Goal: Transaction & Acquisition: Purchase product/service

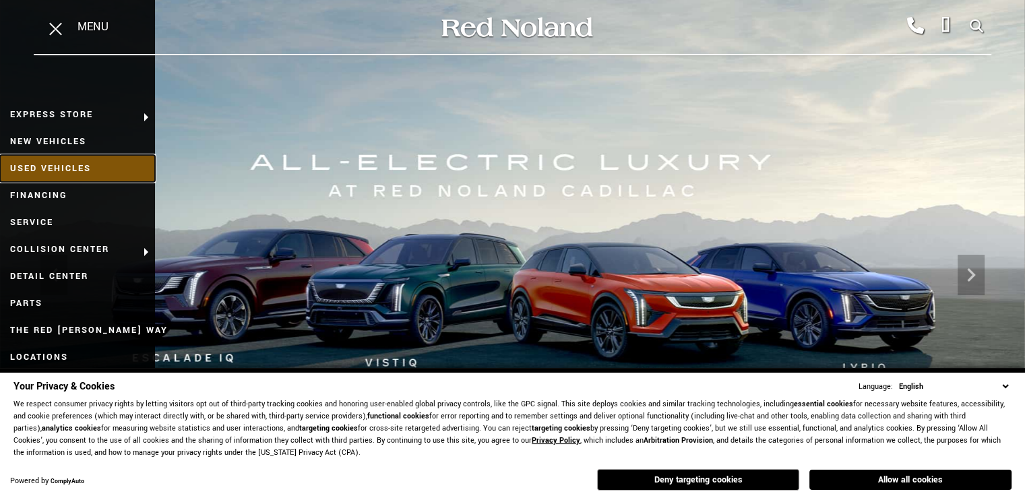
click at [86, 166] on link "Used Vehicles" at bounding box center [77, 168] width 155 height 27
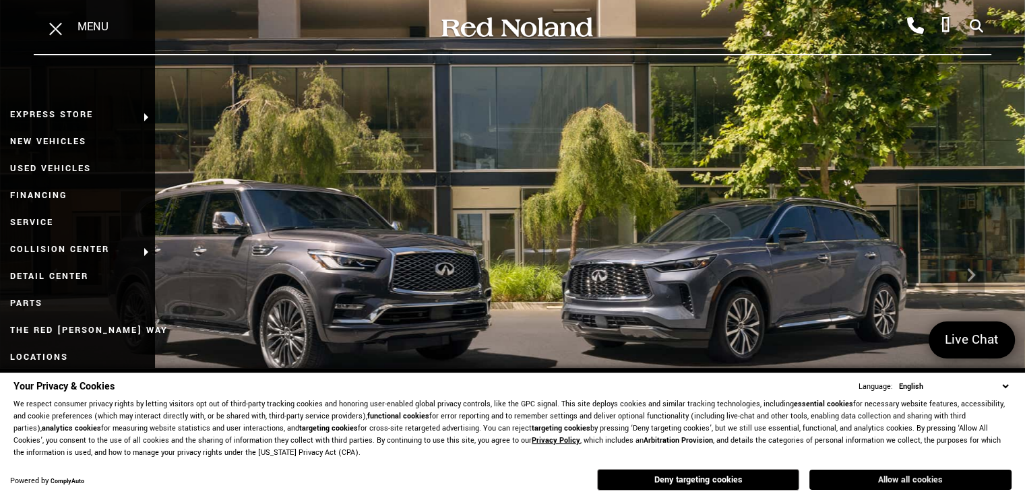
click at [917, 478] on button "Allow all cookies" at bounding box center [910, 480] width 202 height 20
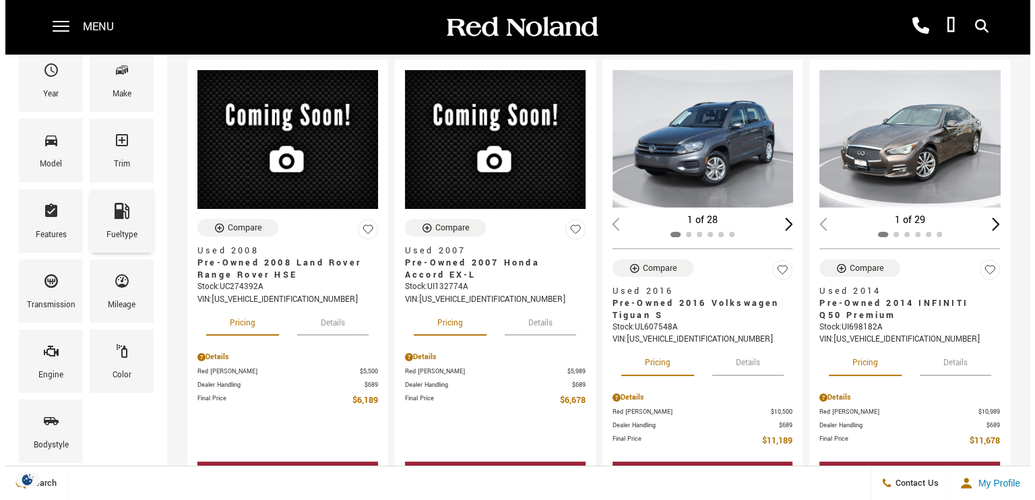
scroll to position [179, 0]
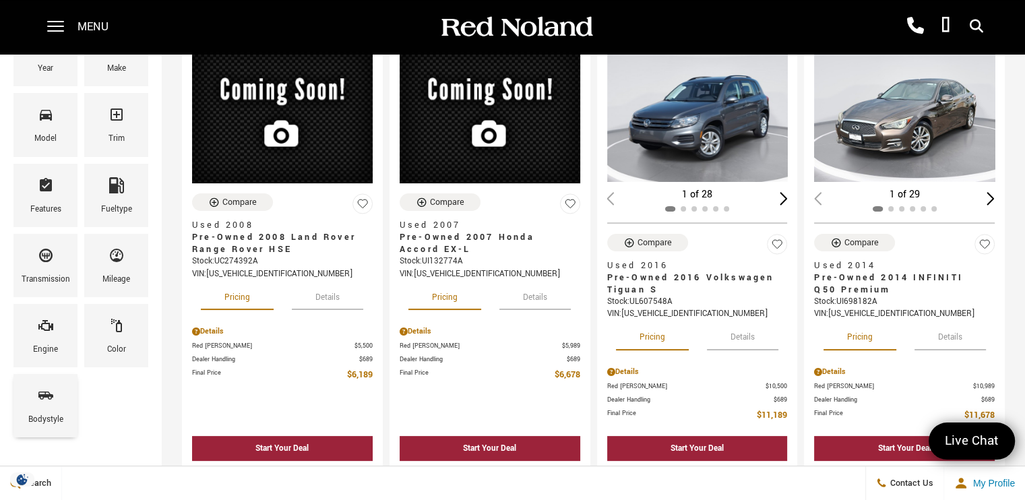
click at [50, 399] on icon "Bodystyle" at bounding box center [46, 396] width 16 height 16
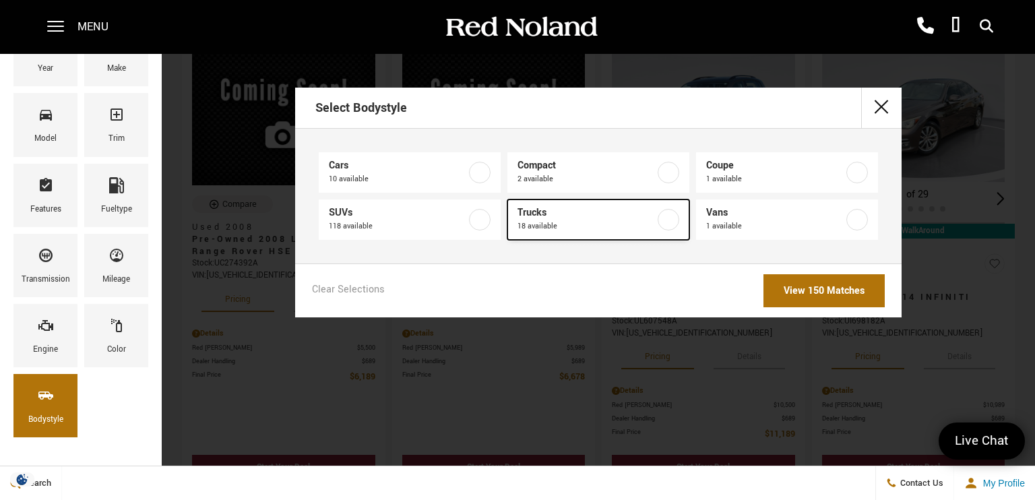
click at [671, 220] on label at bounding box center [669, 220] width 22 height 22
type input "$19,478"
checkbox input "true"
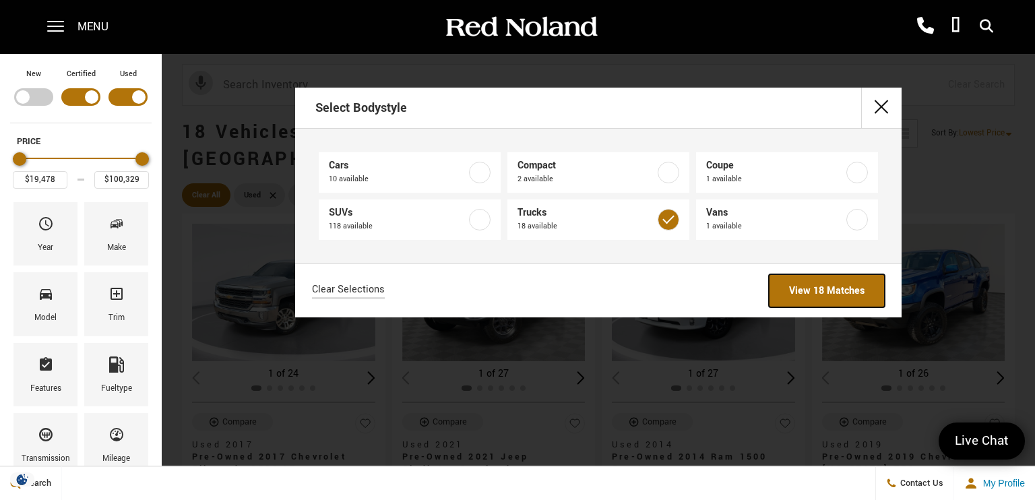
click at [810, 286] on link "View 18 Matches" at bounding box center [827, 290] width 116 height 33
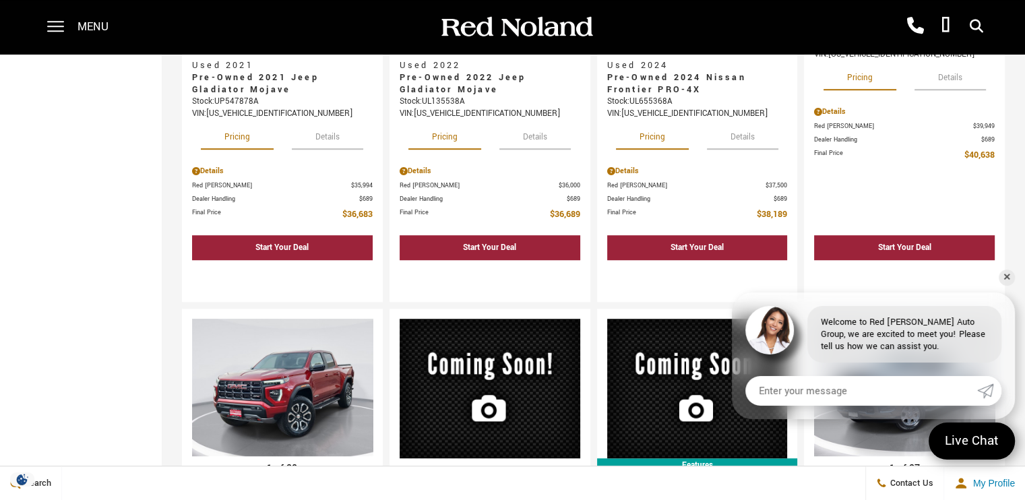
scroll to position [898, 0]
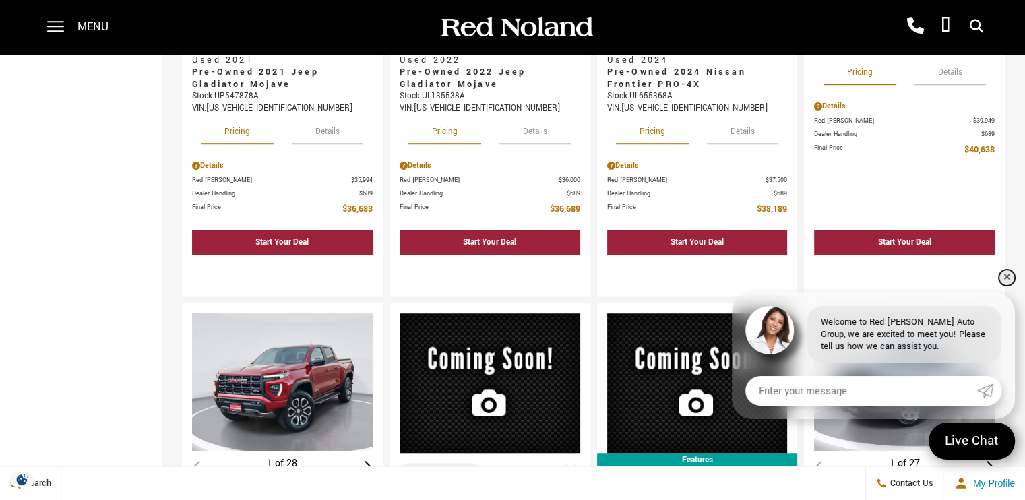
drag, startPoint x: 1007, startPoint y: 277, endPoint x: 1035, endPoint y: 278, distance: 27.7
click at [1007, 277] on link "✕" at bounding box center [1007, 278] width 16 height 16
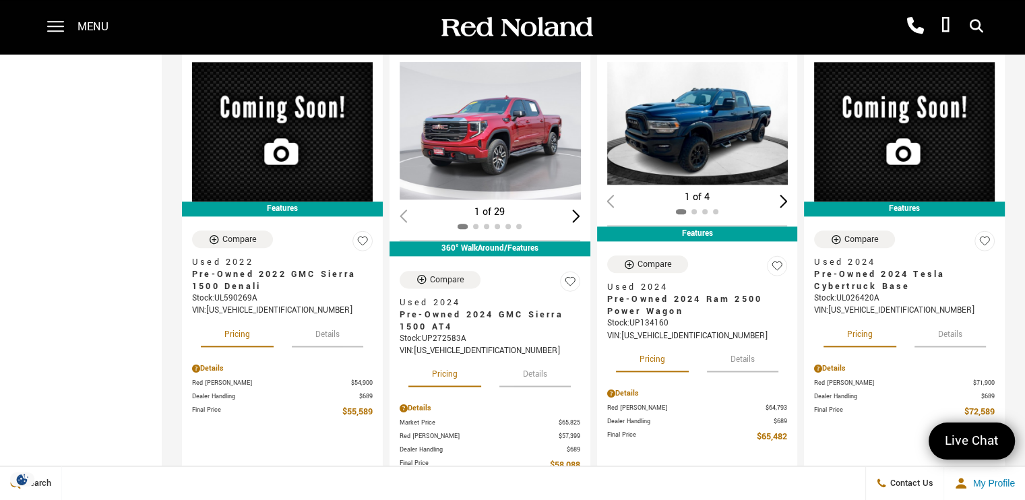
scroll to position [1618, 0]
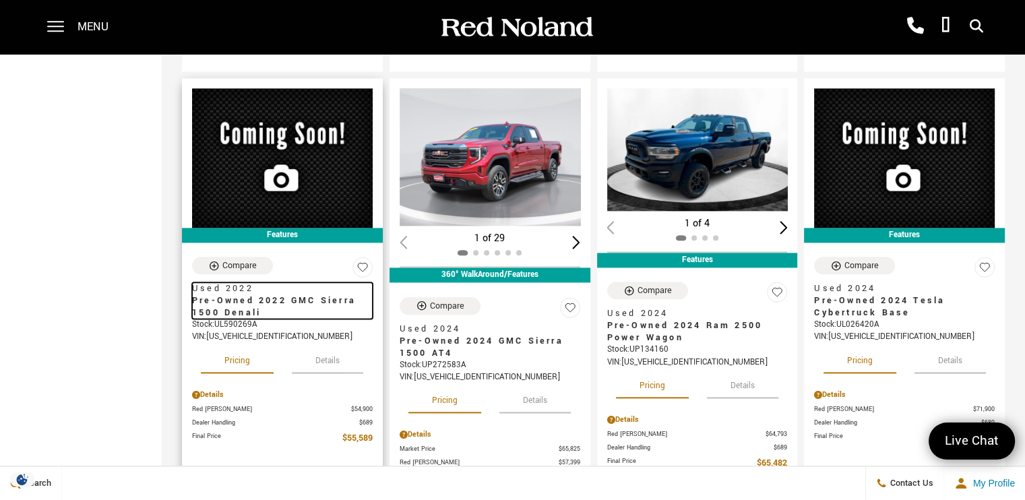
click at [245, 295] on span "Pre-Owned 2022 GMC Sierra 1500 Denali" at bounding box center [277, 307] width 171 height 24
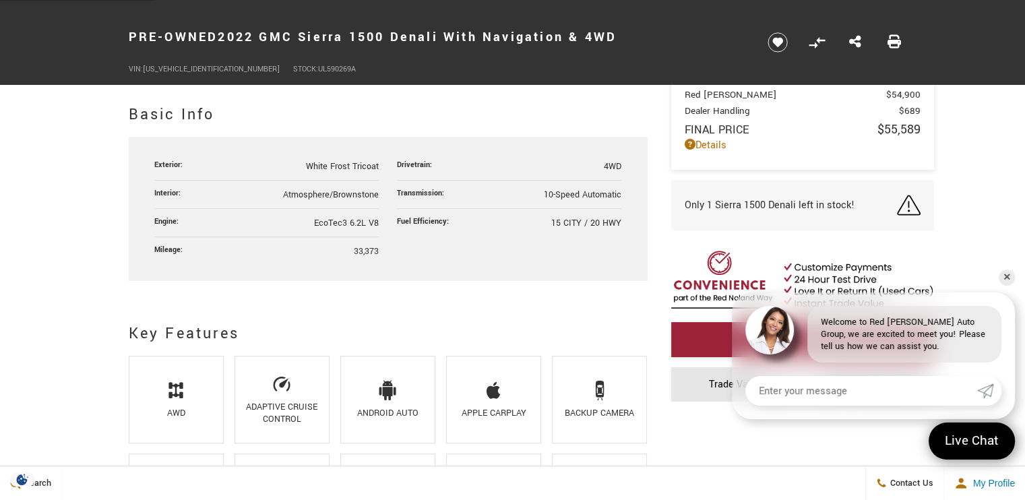
scroll to position [718, 0]
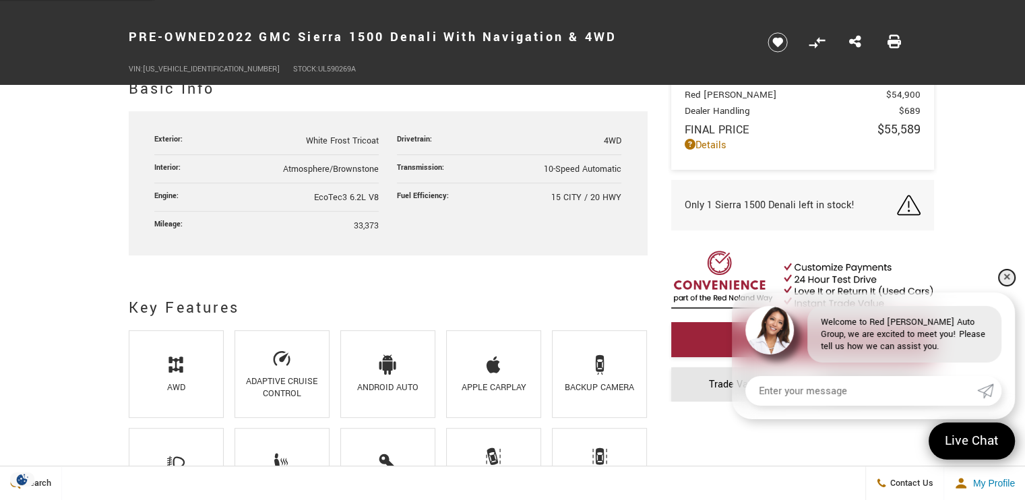
click at [1010, 278] on link "✕" at bounding box center [1007, 278] width 16 height 16
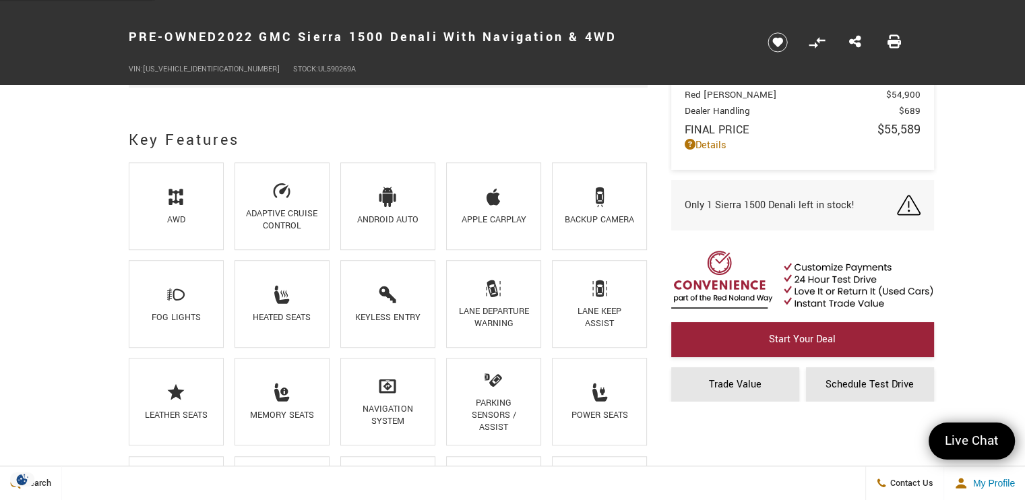
scroll to position [898, 0]
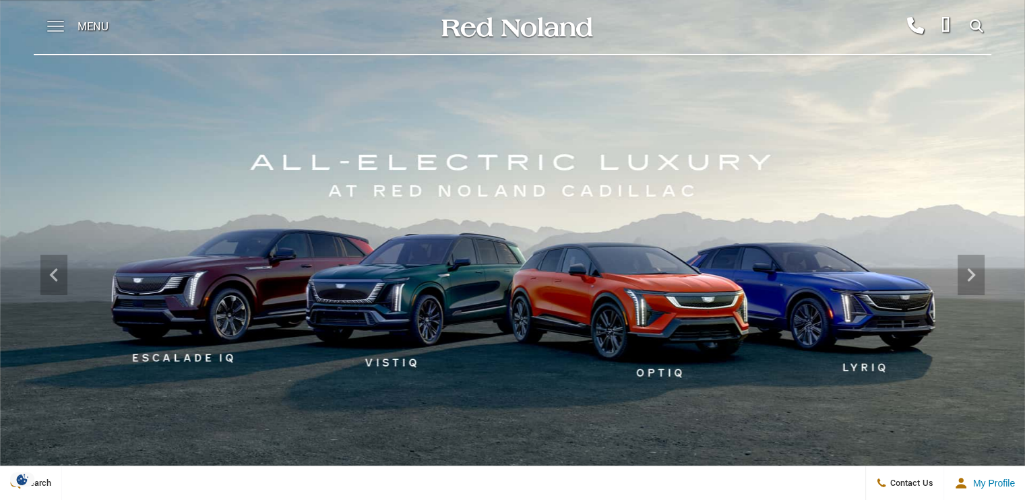
click at [51, 21] on span at bounding box center [55, 21] width 17 height 1
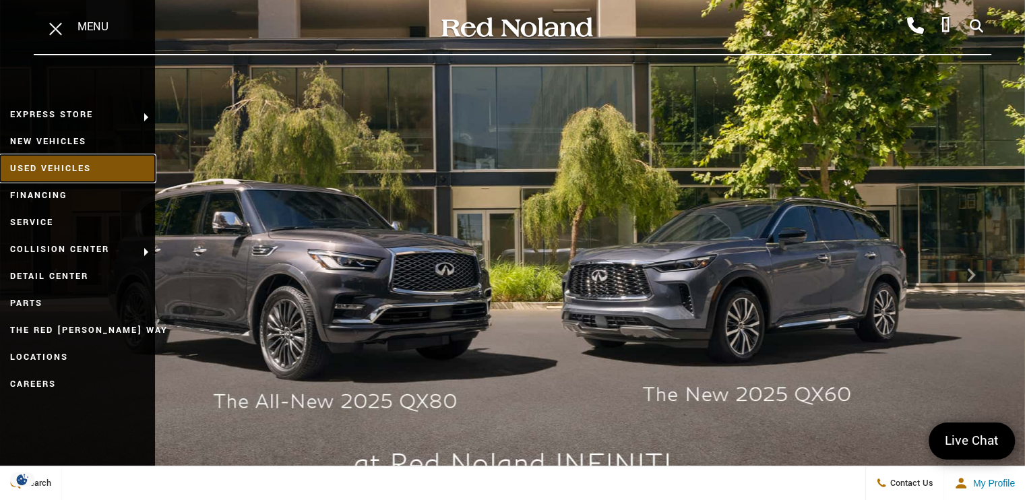
click at [59, 168] on link "Used Vehicles" at bounding box center [77, 168] width 155 height 27
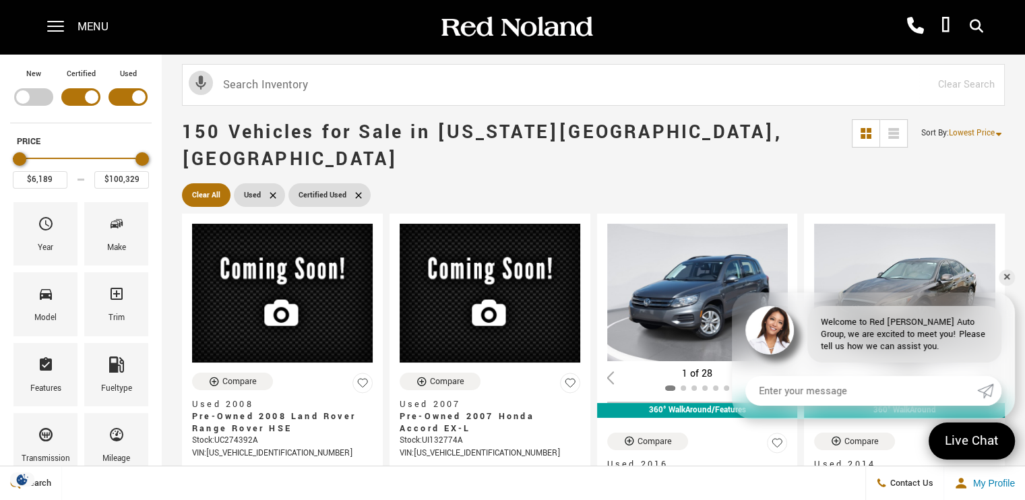
scroll to position [90, 0]
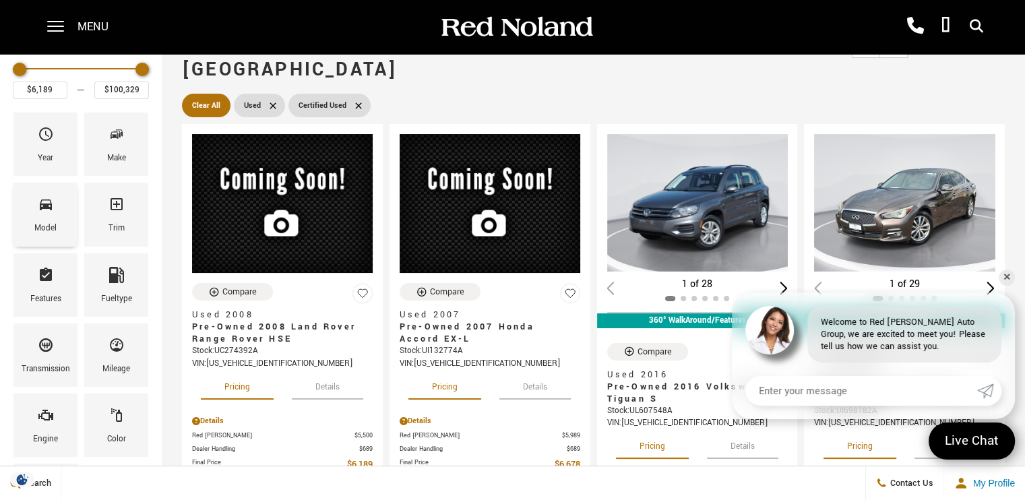
click at [35, 209] on div "Model" at bounding box center [45, 214] width 64 height 63
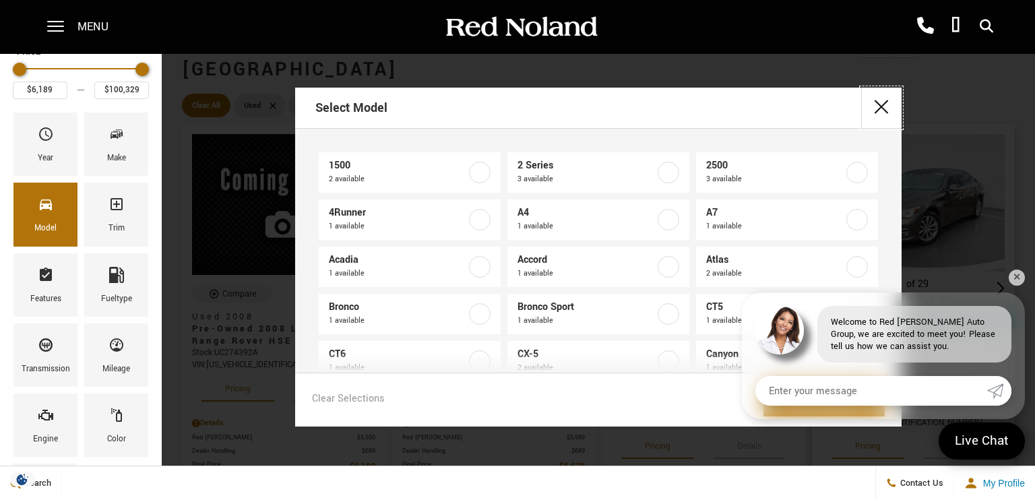
click at [882, 103] on button "close" at bounding box center [881, 108] width 40 height 40
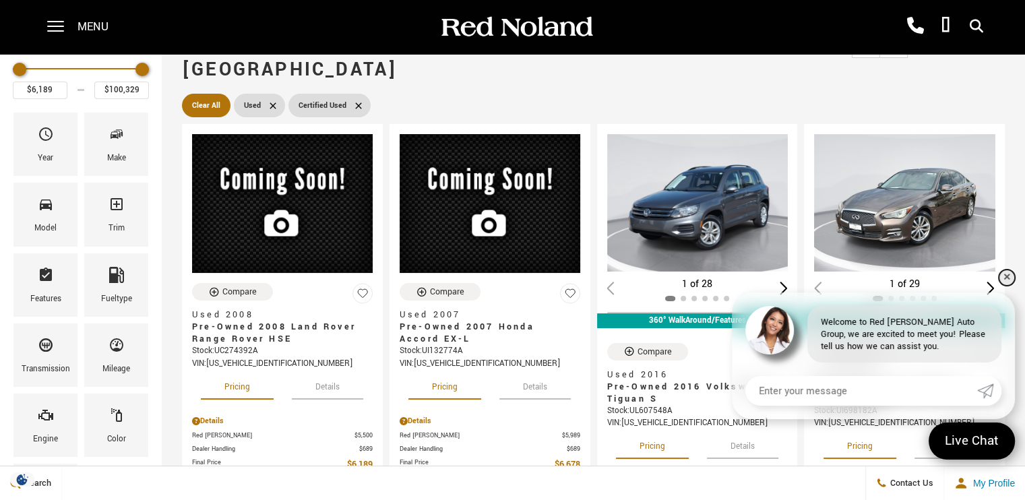
click at [1003, 278] on link "✕" at bounding box center [1007, 278] width 16 height 16
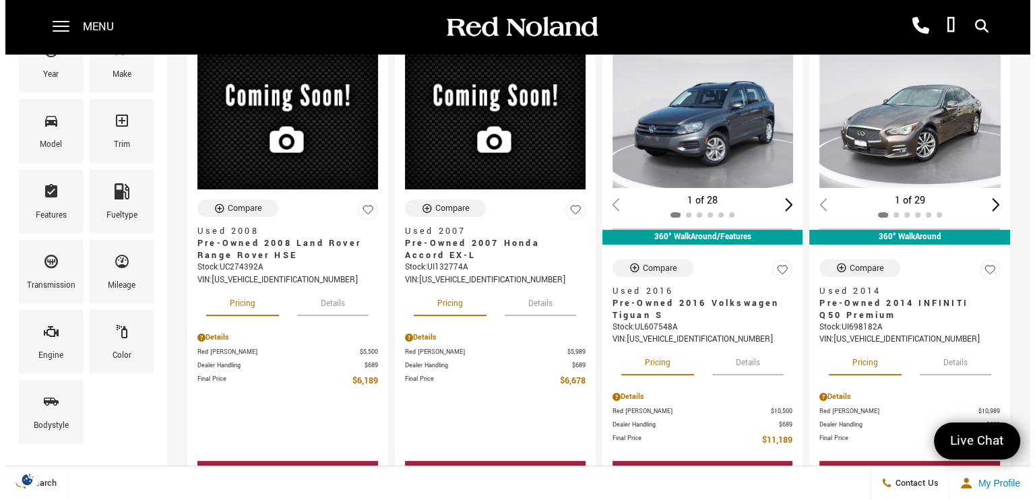
scroll to position [270, 0]
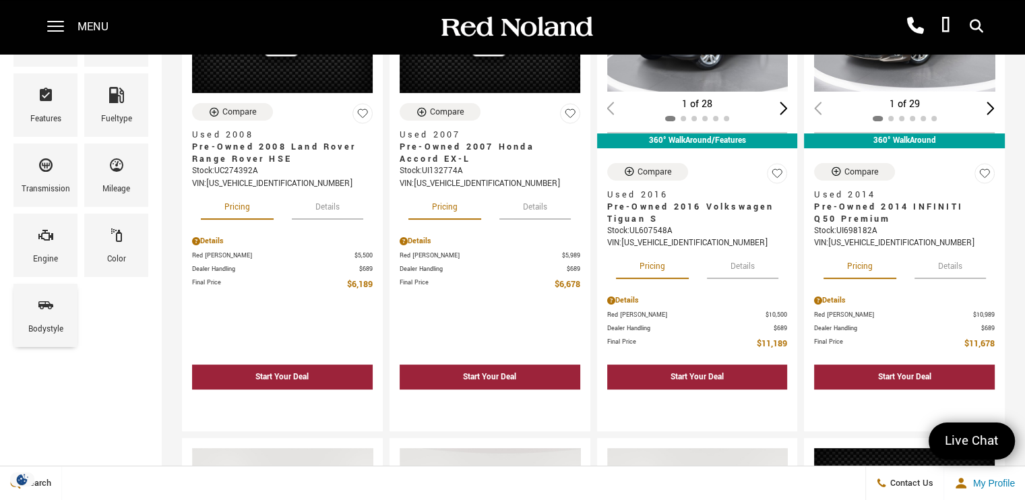
click at [34, 309] on div "Bodystyle" at bounding box center [45, 315] width 64 height 63
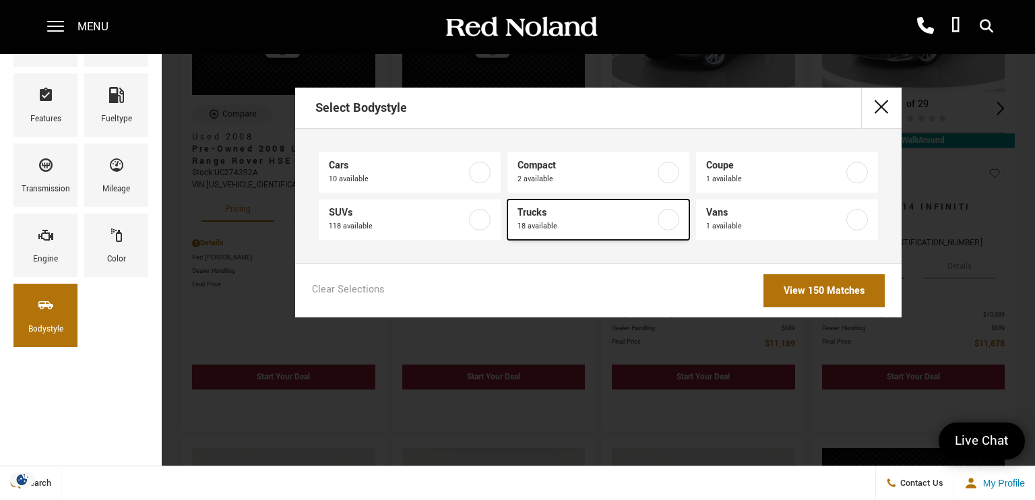
click at [672, 220] on label at bounding box center [669, 220] width 22 height 22
type input "$19,478"
checkbox input "true"
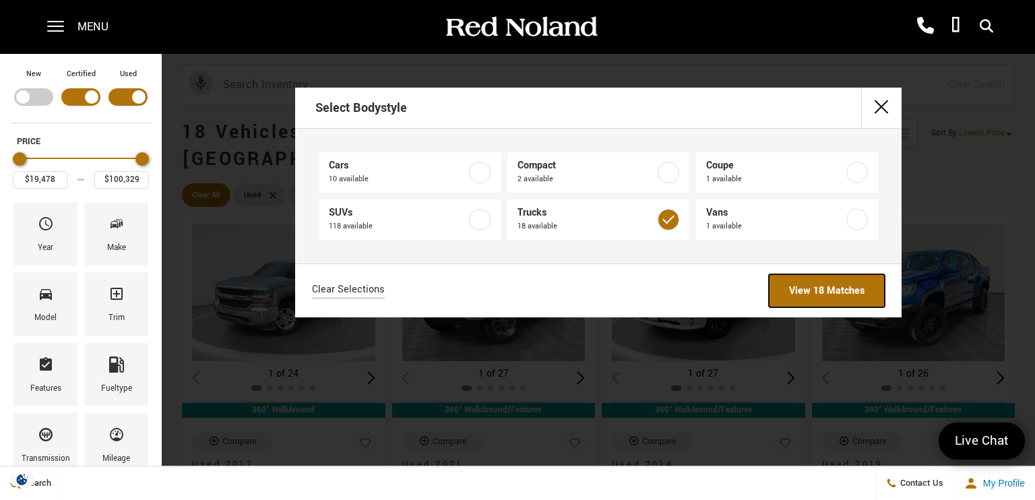
click at [818, 291] on link "View 18 Matches" at bounding box center [827, 290] width 116 height 33
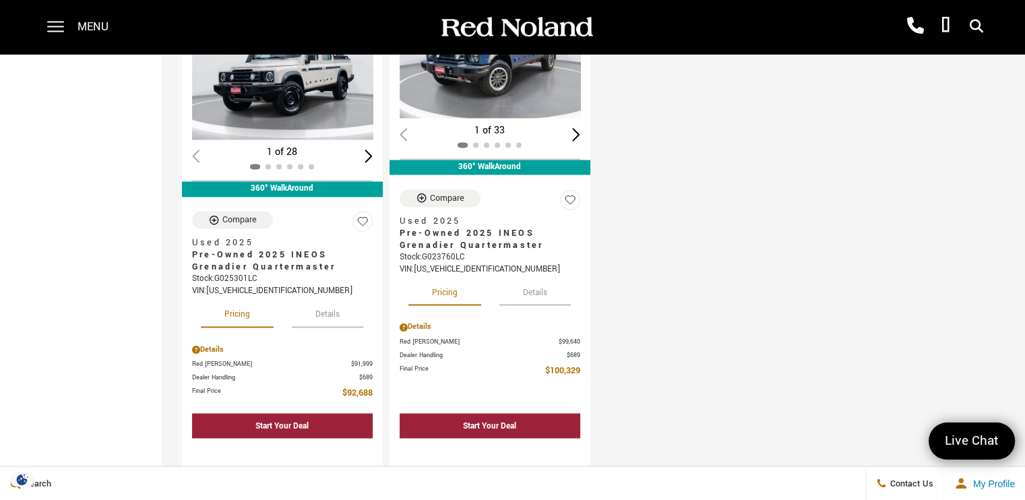
scroll to position [2157, 0]
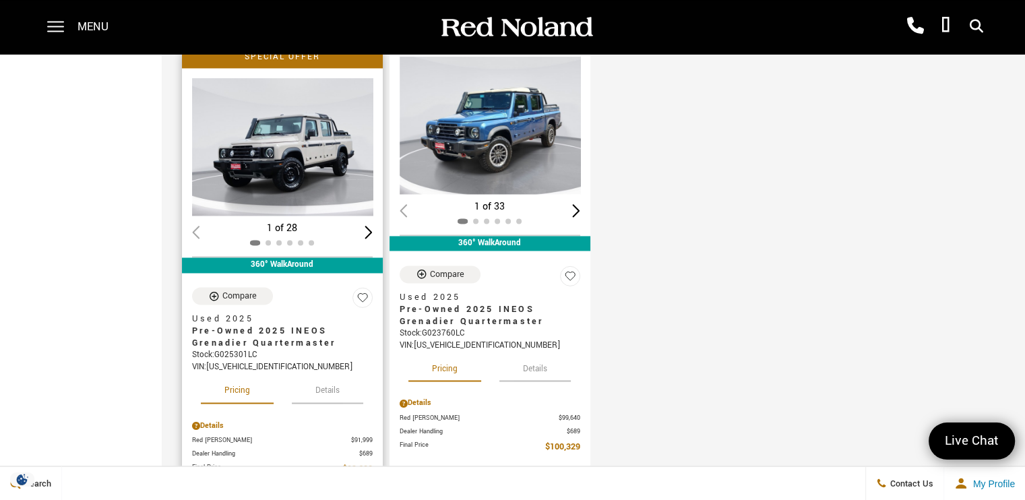
click at [295, 115] on img "1 / 2" at bounding box center [283, 146] width 183 height 137
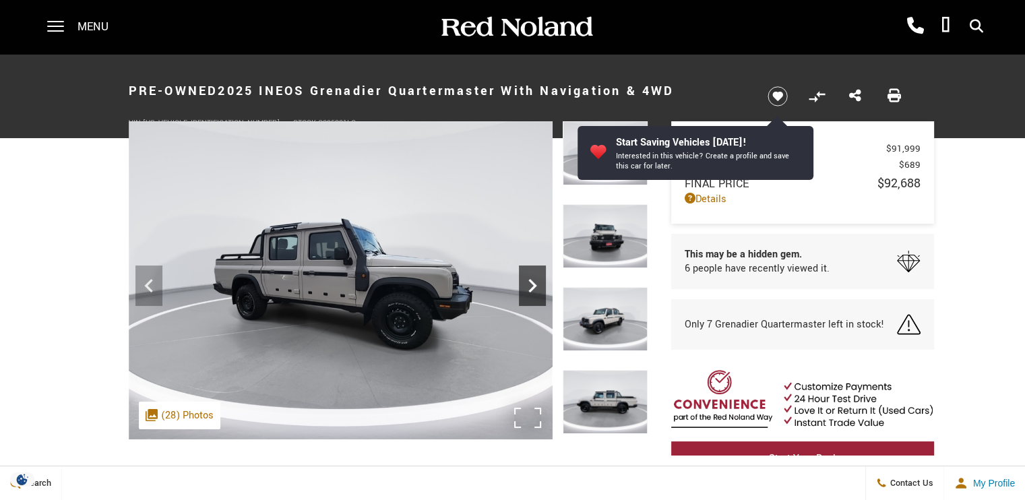
click at [536, 285] on icon "Next" at bounding box center [532, 285] width 27 height 27
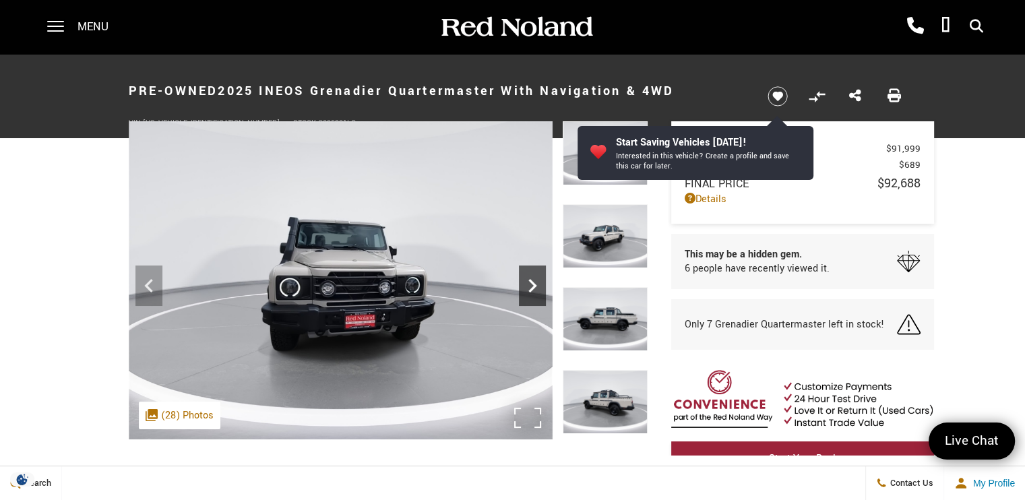
click at [535, 285] on icon "Next" at bounding box center [532, 285] width 27 height 27
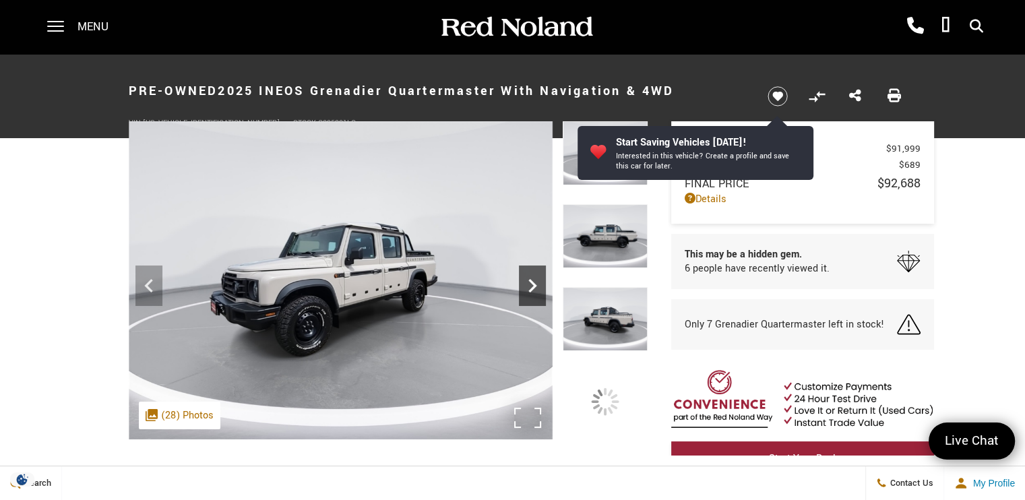
click at [535, 285] on icon "Next" at bounding box center [532, 285] width 8 height 13
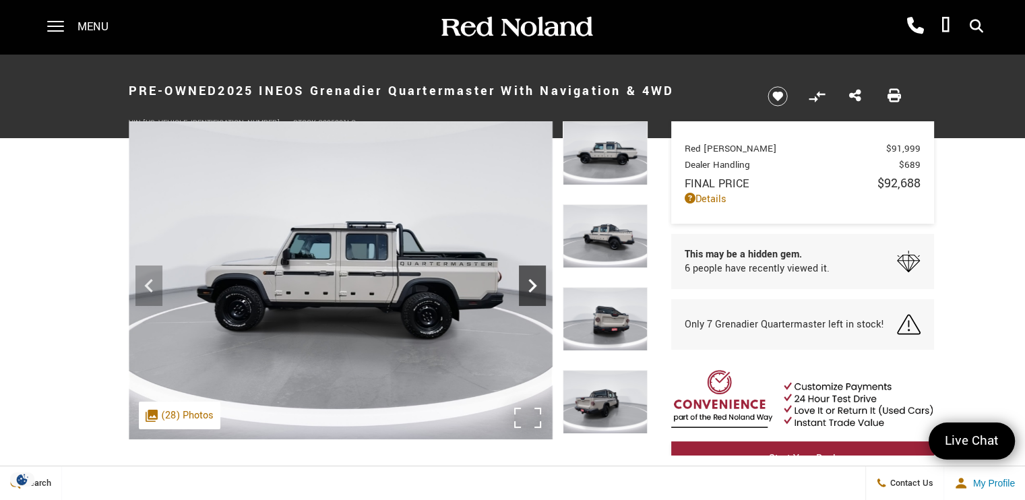
click at [535, 284] on icon "Next" at bounding box center [532, 285] width 27 height 27
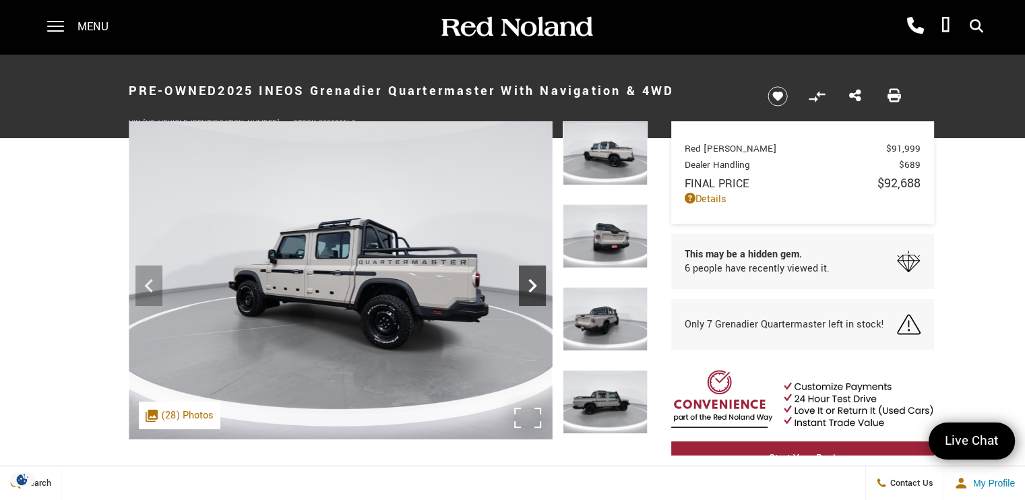
click at [535, 284] on icon "Next" at bounding box center [532, 285] width 27 height 27
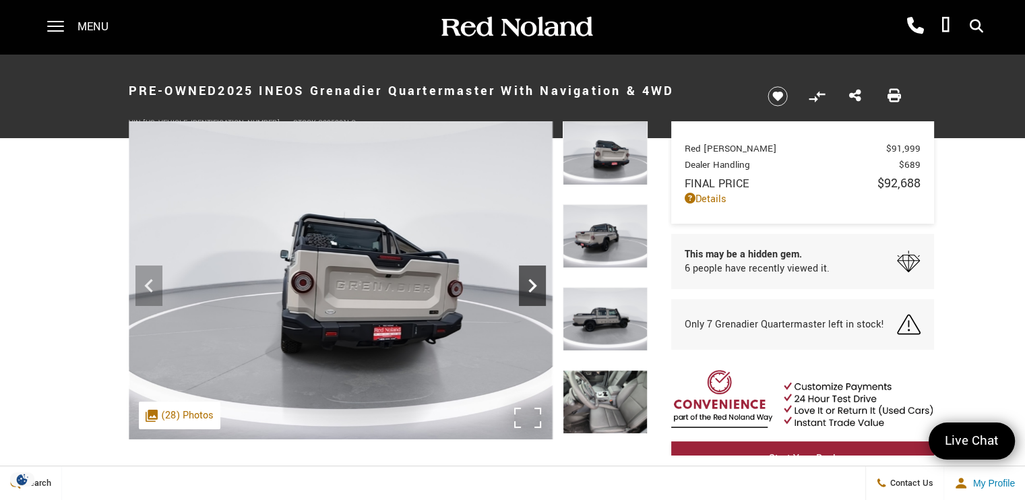
click at [535, 284] on icon "Next" at bounding box center [532, 285] width 27 height 27
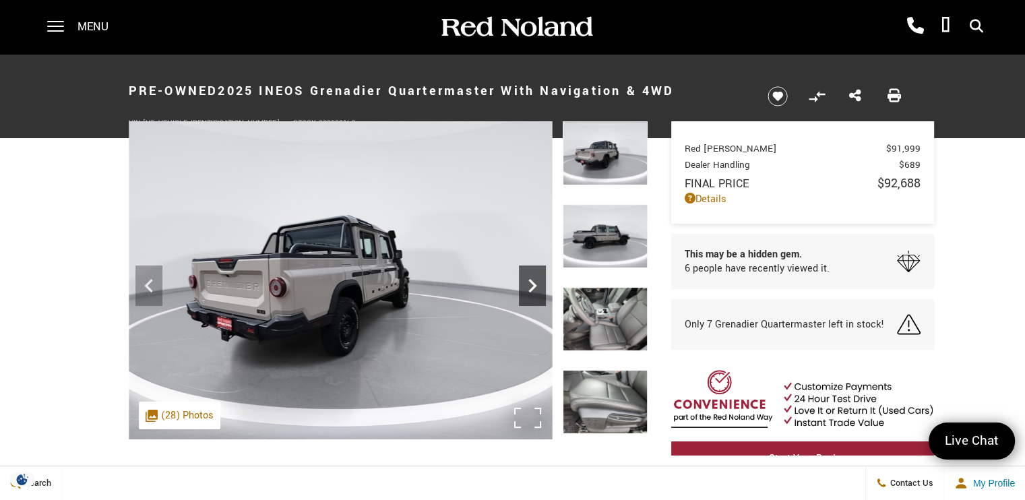
click at [535, 284] on icon "Next" at bounding box center [532, 285] width 27 height 27
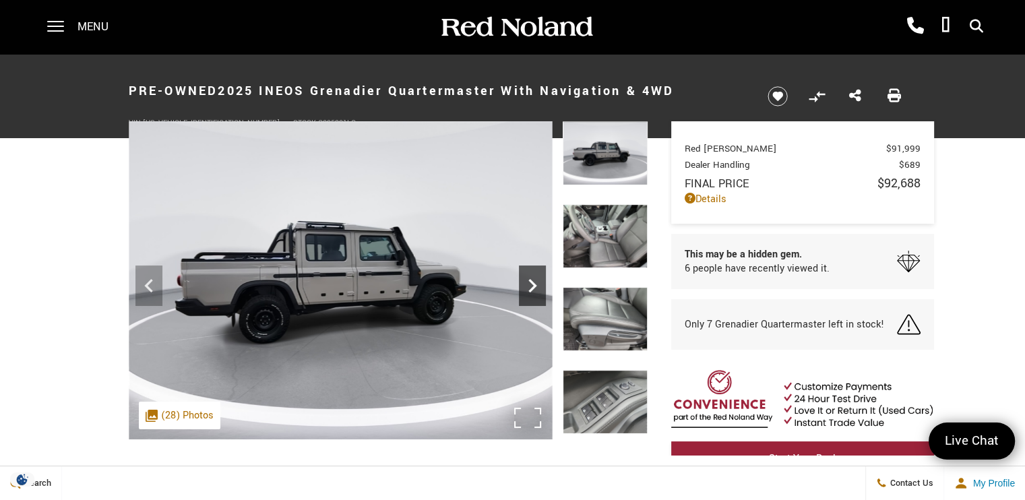
click at [535, 284] on icon "Next" at bounding box center [532, 285] width 27 height 27
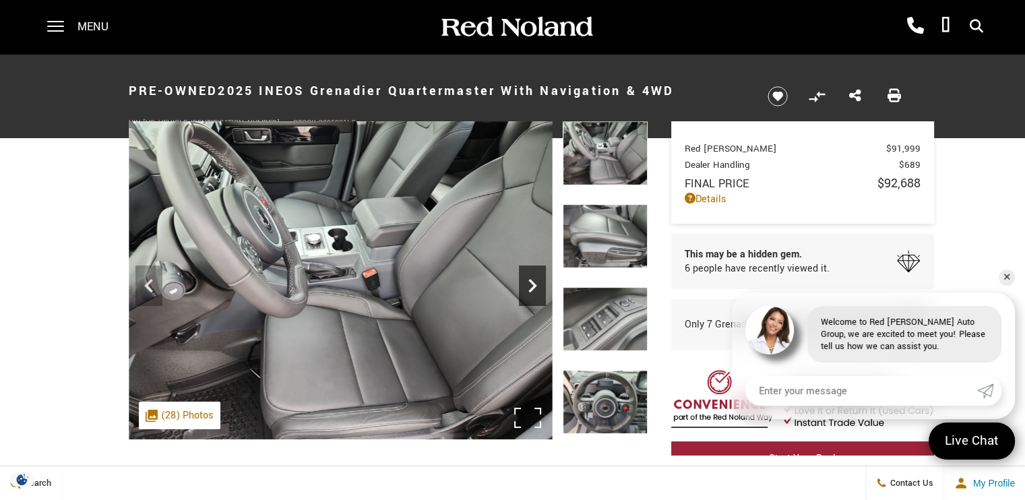
click at [535, 284] on icon "Next" at bounding box center [532, 285] width 27 height 27
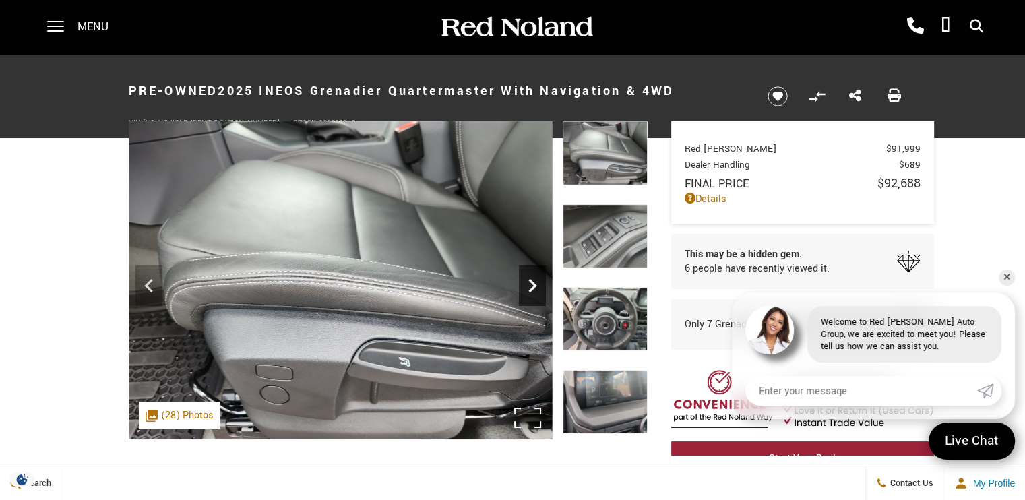
click at [535, 284] on icon "Next" at bounding box center [532, 285] width 27 height 27
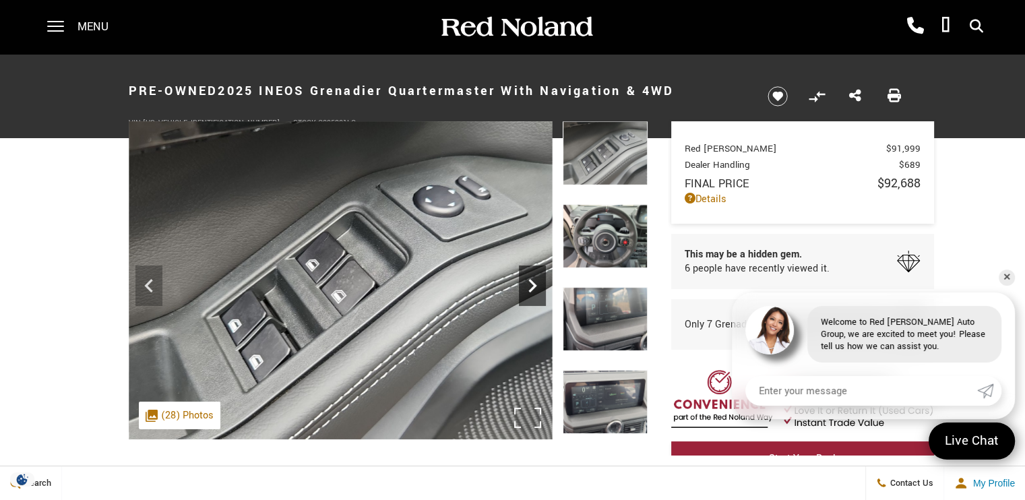
click at [535, 284] on icon "Next" at bounding box center [532, 285] width 27 height 27
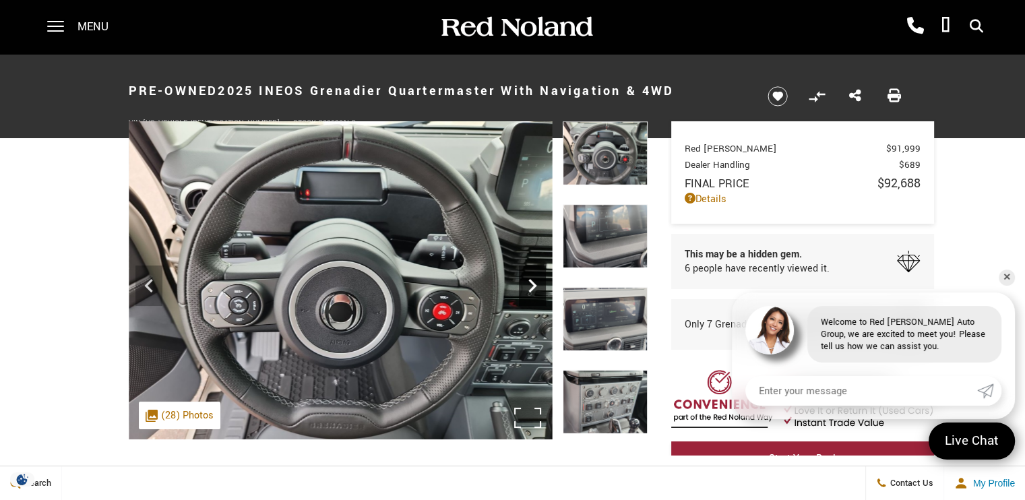
click at [535, 284] on icon "Next" at bounding box center [532, 285] width 27 height 27
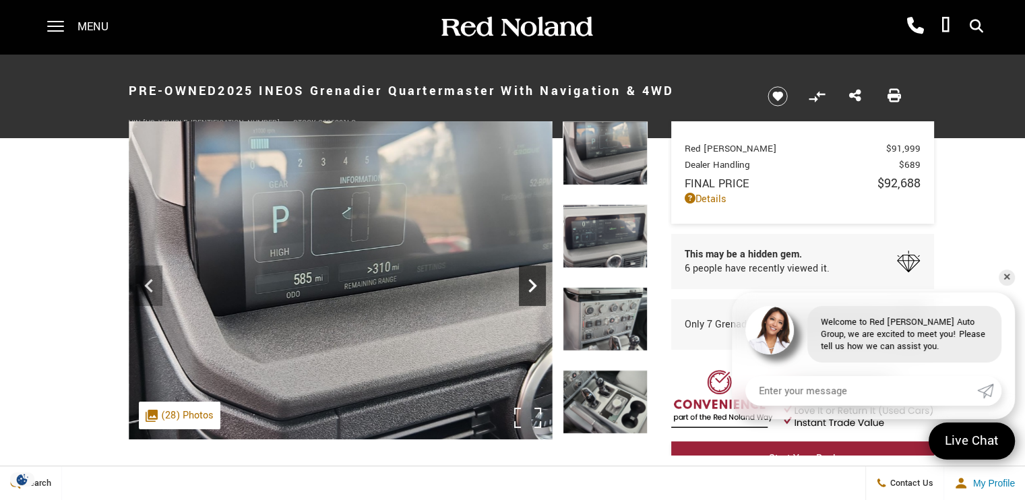
click at [534, 284] on icon "Next" at bounding box center [532, 285] width 8 height 13
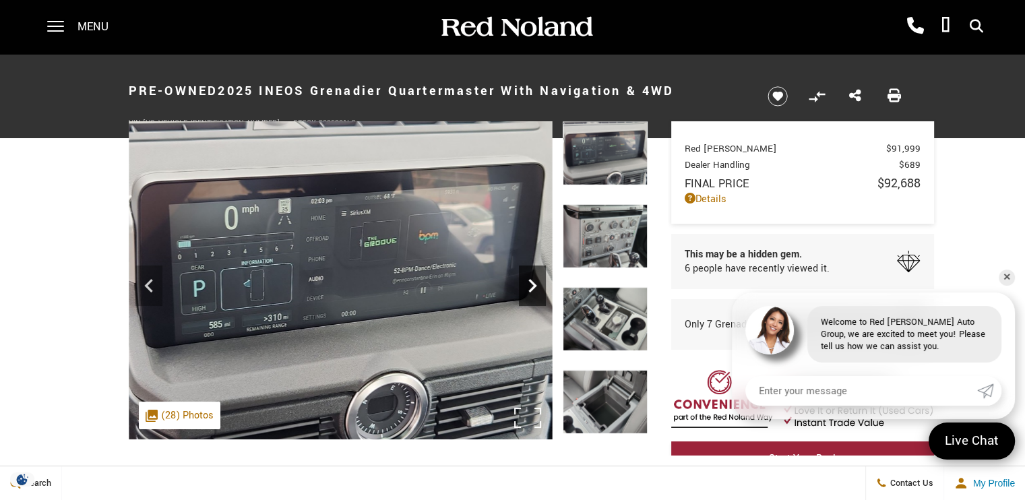
click at [534, 284] on icon "Next" at bounding box center [532, 285] width 8 height 13
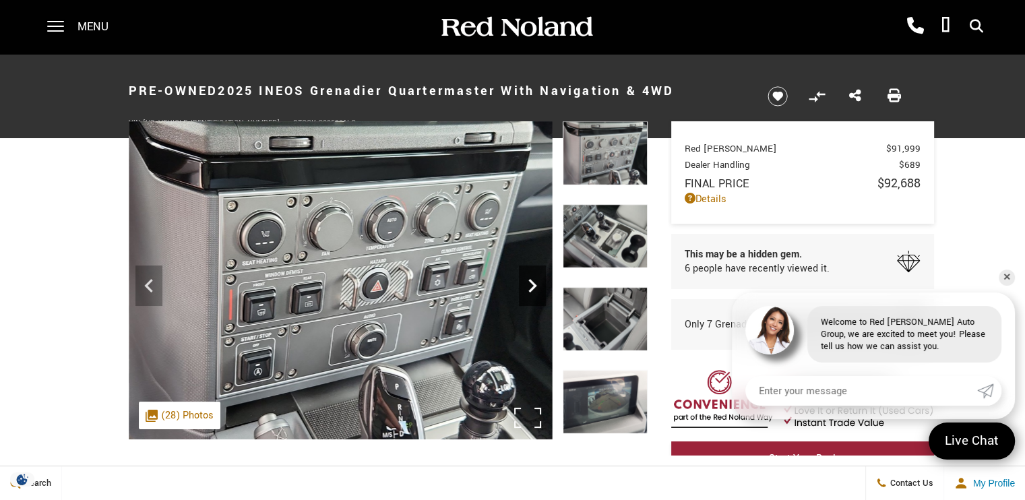
click at [531, 282] on icon "Next" at bounding box center [532, 285] width 8 height 13
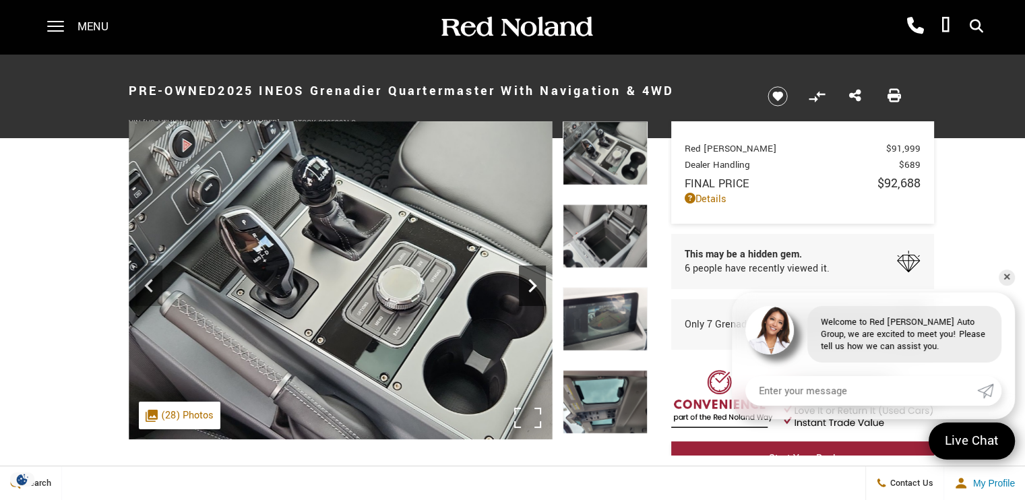
click at [534, 283] on icon "Next" at bounding box center [532, 285] width 8 height 13
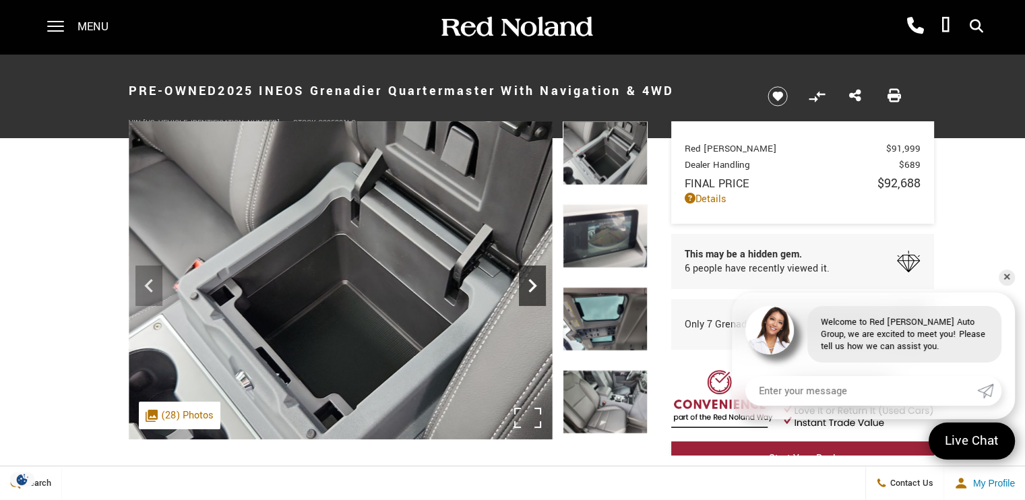
click at [534, 283] on icon "Next" at bounding box center [532, 285] width 8 height 13
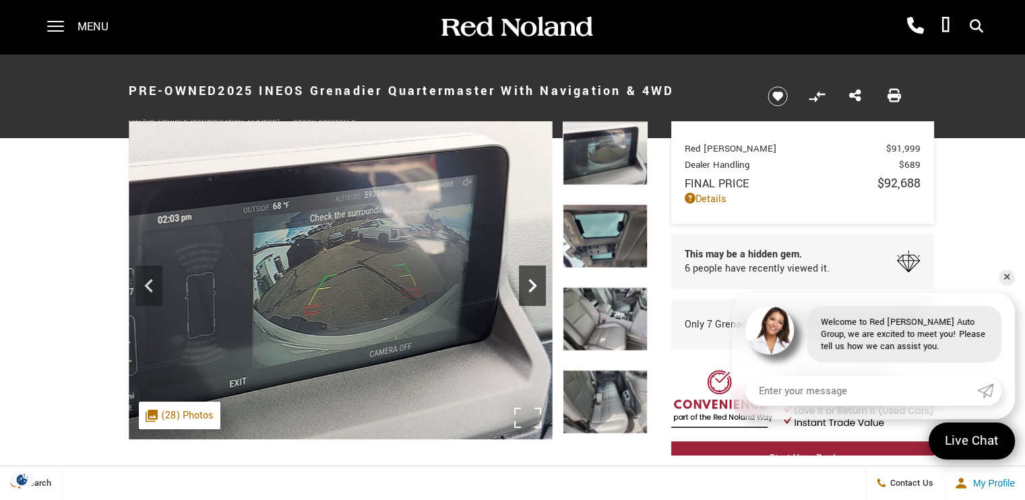
click at [534, 283] on icon "Next" at bounding box center [532, 285] width 8 height 13
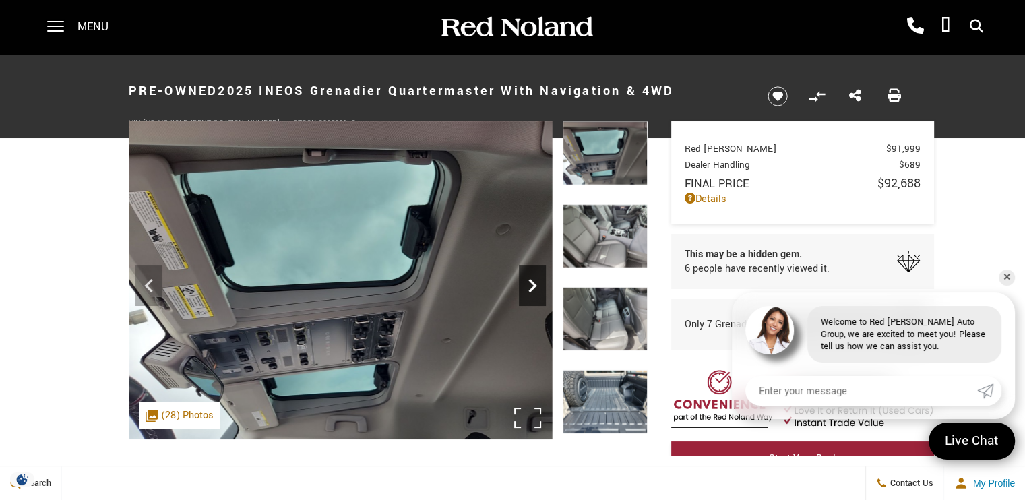
click at [528, 287] on icon "Next" at bounding box center [532, 285] width 27 height 27
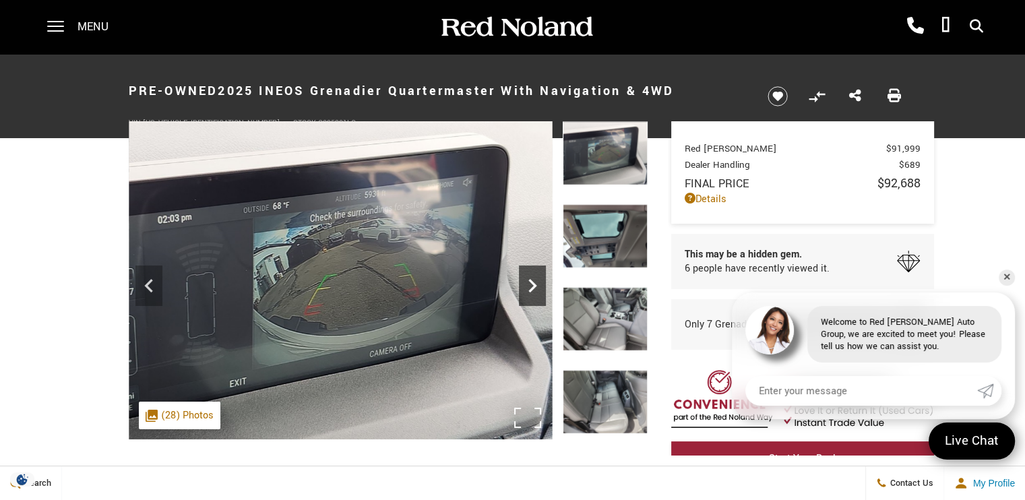
click at [532, 282] on icon "Next" at bounding box center [532, 285] width 27 height 27
